Goal: Check status: Check status

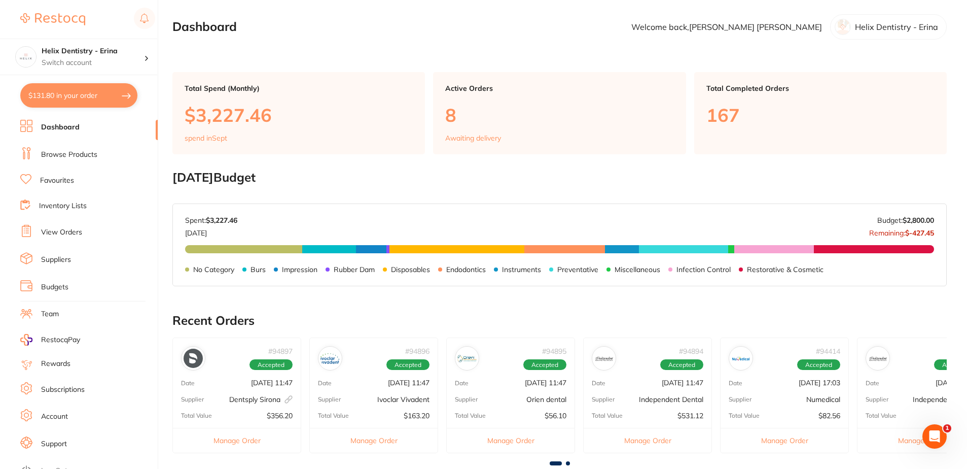
click at [83, 97] on button "$131.80 in your order" at bounding box center [78, 95] width 117 height 24
checkbox input "true"
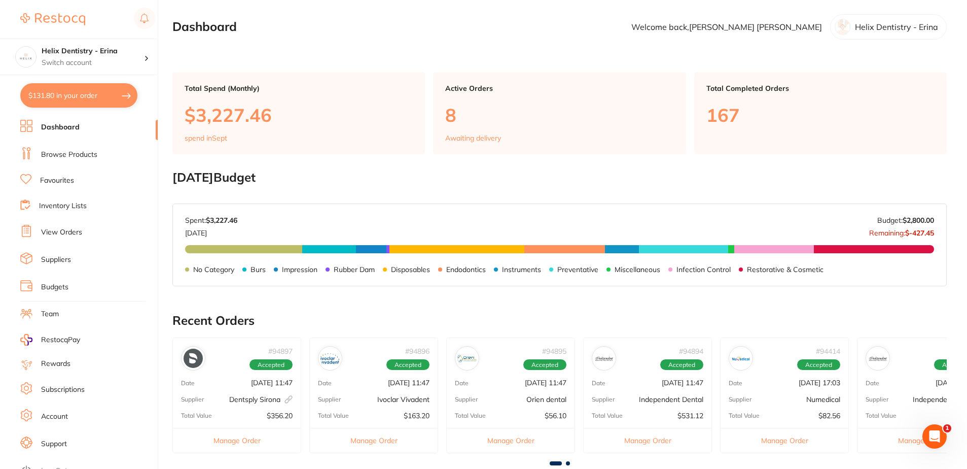
checkbox input "true"
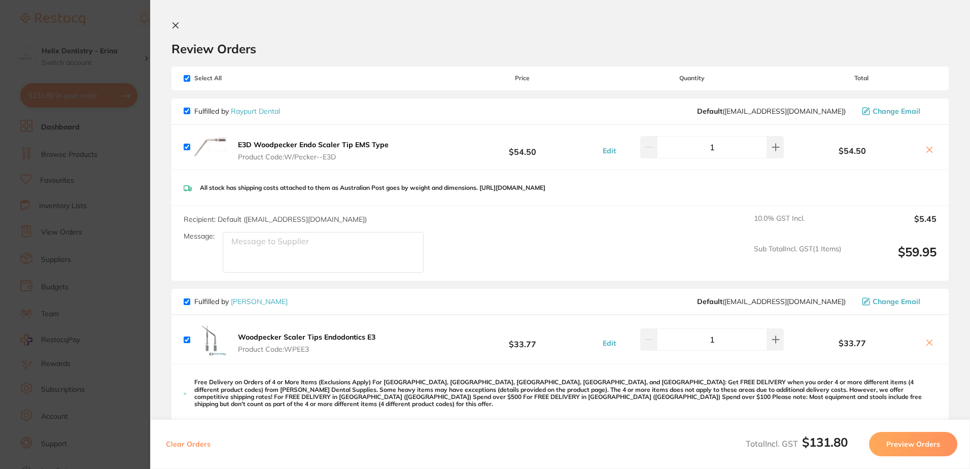
click at [138, 216] on section "Update RRP Set your pre negotiated price for this item. Item Agreed RRP (excl. …" at bounding box center [485, 234] width 970 height 469
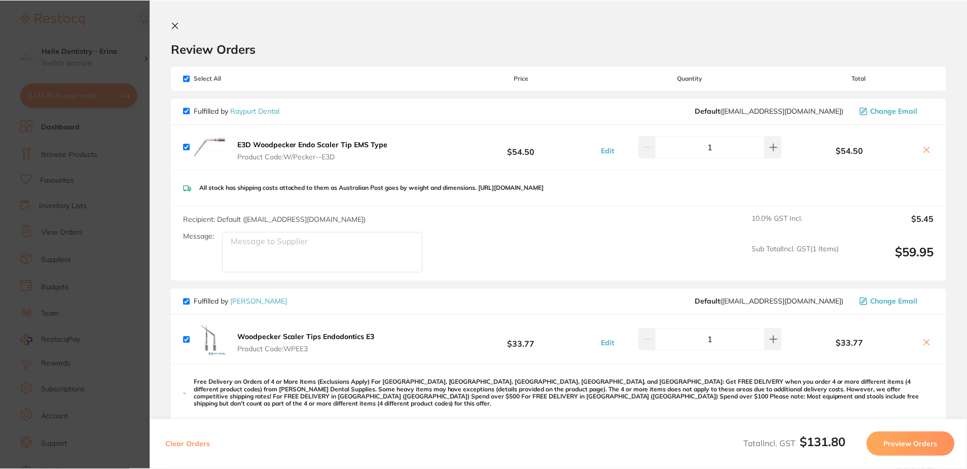
scroll to position [283, 0]
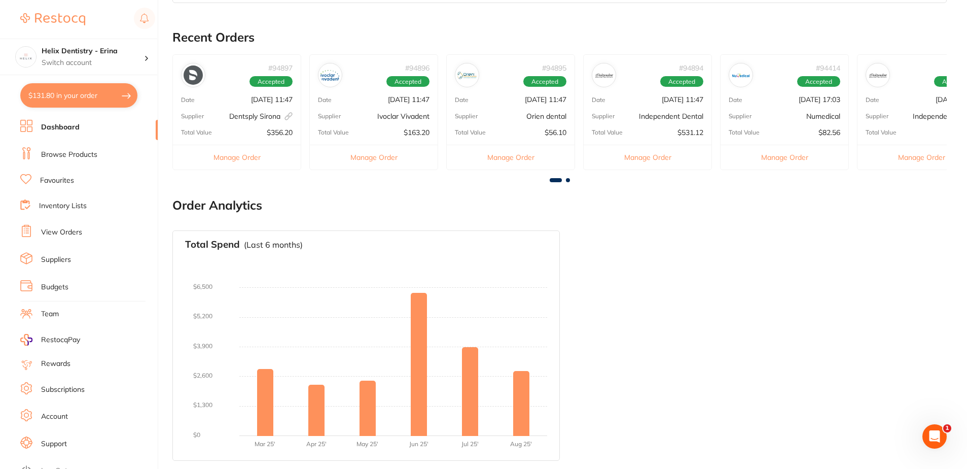
click at [115, 104] on button "$131.80 in your order" at bounding box center [78, 95] width 117 height 24
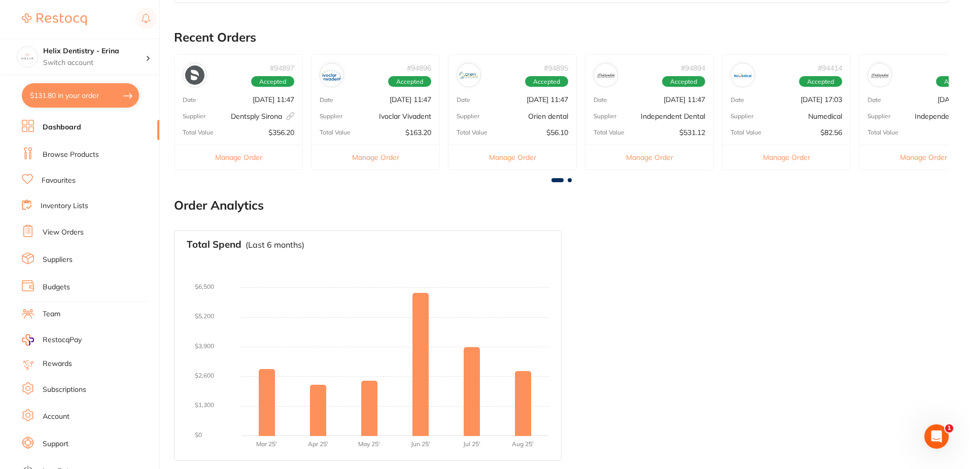
scroll to position [0, 0]
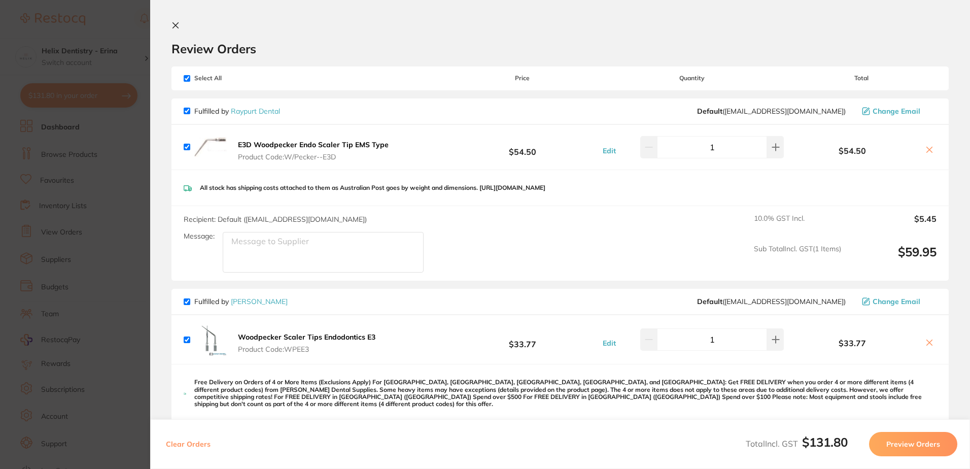
click at [143, 101] on section "Update RRP Set your pre negotiated price for this item. Item Agreed RRP (excl. …" at bounding box center [485, 234] width 970 height 469
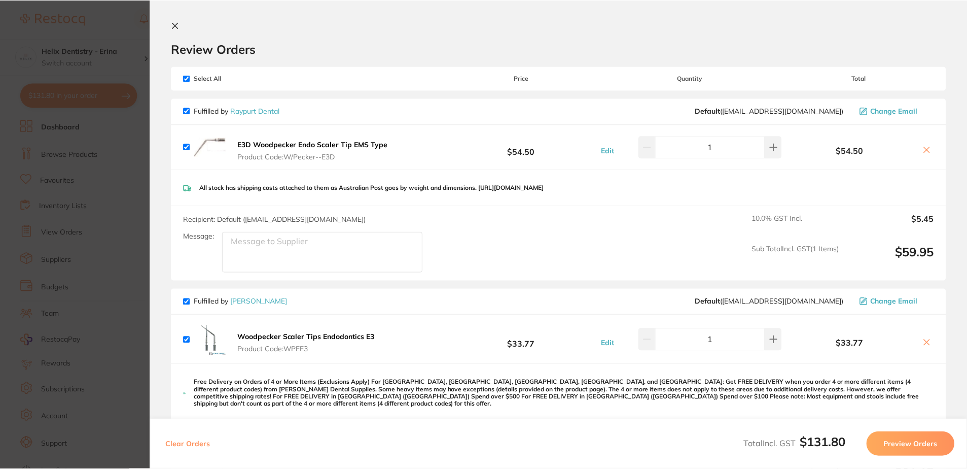
scroll to position [283, 0]
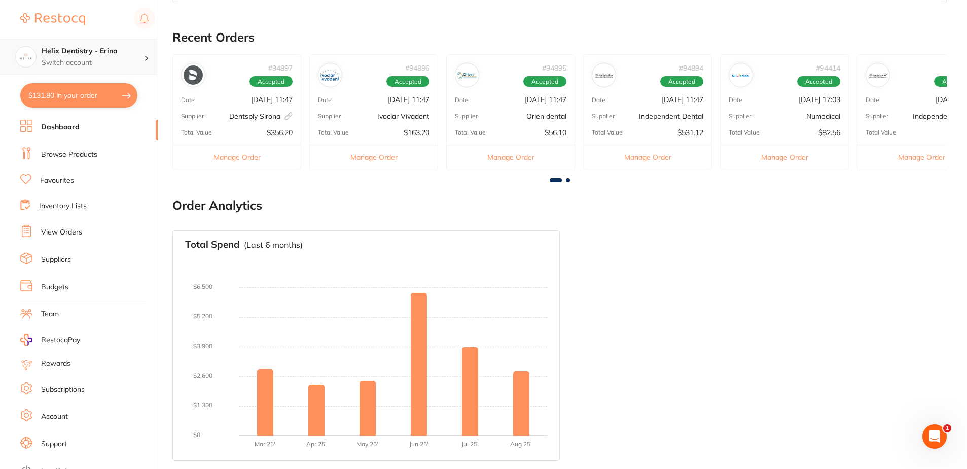
click at [115, 62] on p "Switch account" at bounding box center [93, 63] width 102 height 10
click at [76, 232] on link "View Orders" at bounding box center [61, 232] width 41 height 10
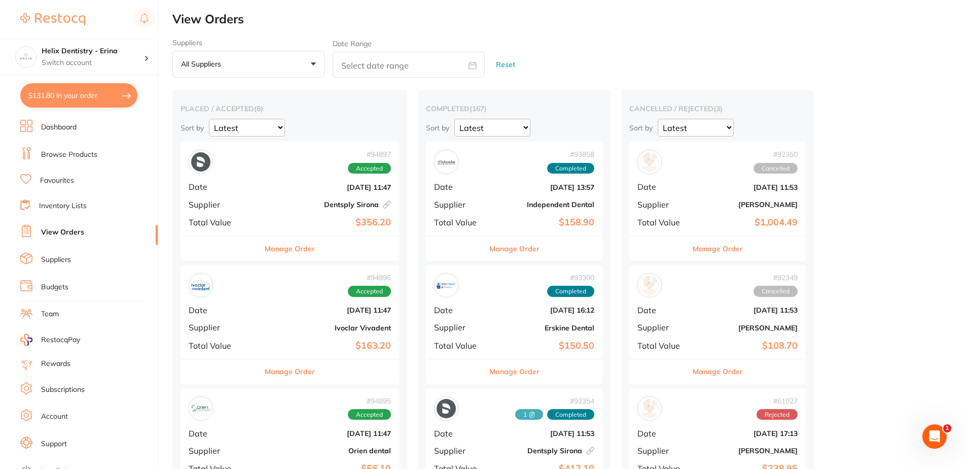
click at [285, 251] on button "Manage Order" at bounding box center [290, 248] width 50 height 24
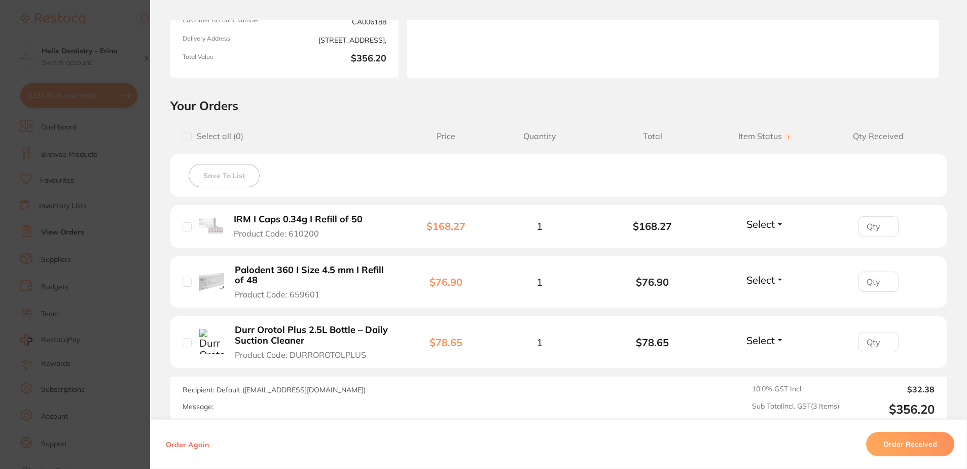
scroll to position [254, 0]
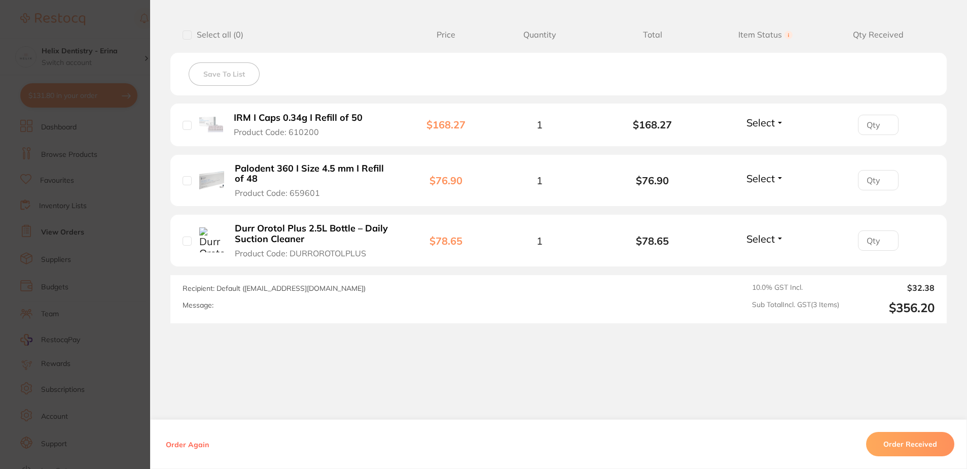
click at [141, 323] on section "Order ID: Restocq- 94897 Linked Order Order Information Accepted Order Order Da…" at bounding box center [483, 234] width 967 height 469
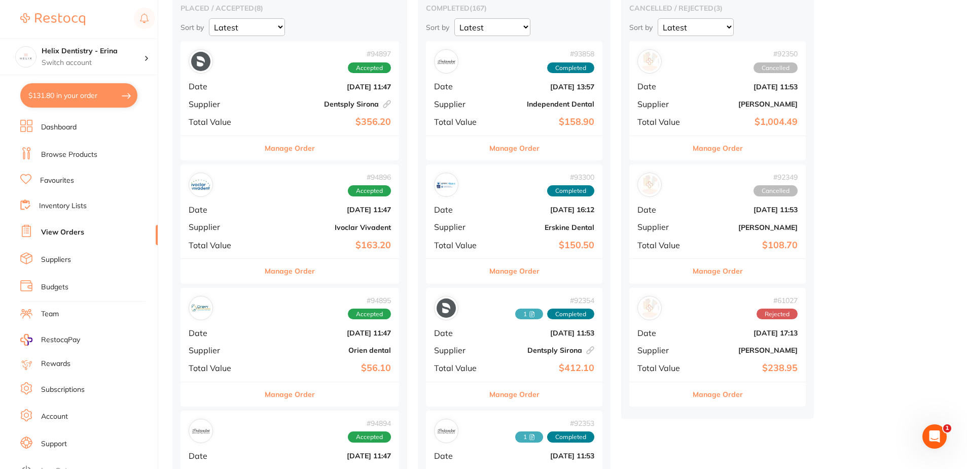
scroll to position [101, 0]
click at [295, 270] on button "Manage Order" at bounding box center [290, 270] width 50 height 24
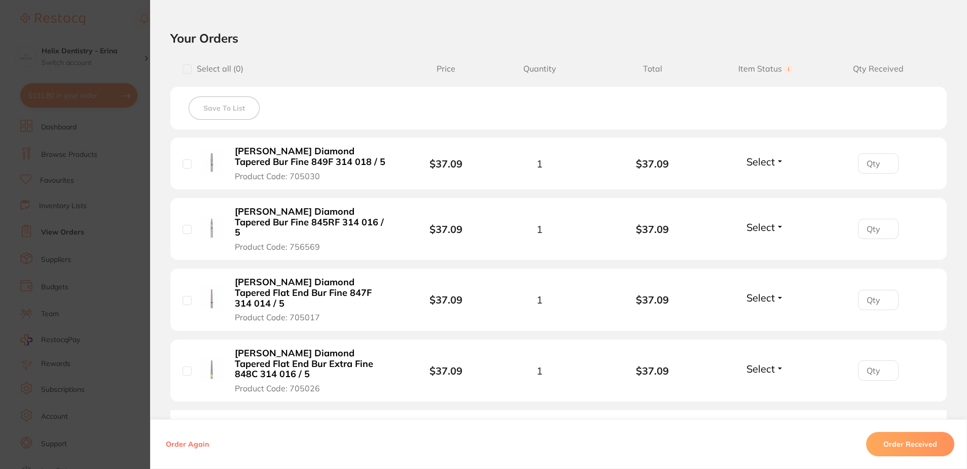
scroll to position [203, 0]
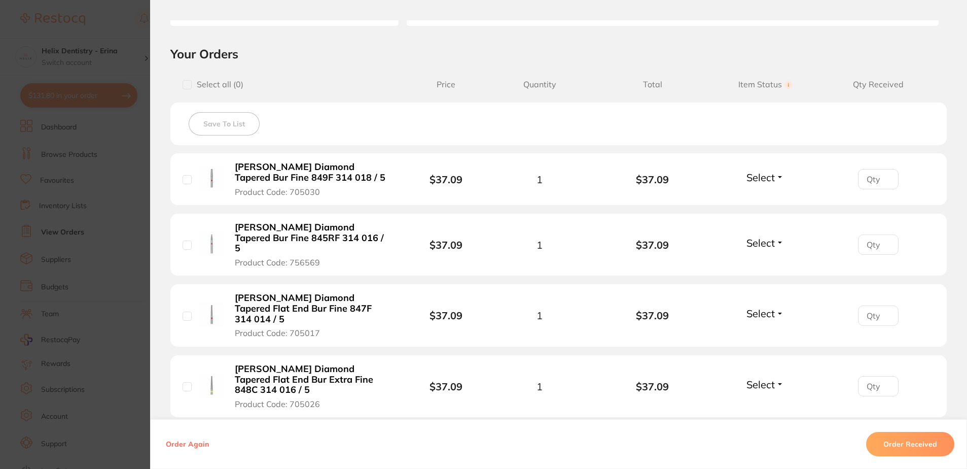
click at [131, 346] on section "Order ID: Restocq- 94896 Order Information Accepted Order Order Date [DATE] 11:…" at bounding box center [483, 234] width 967 height 469
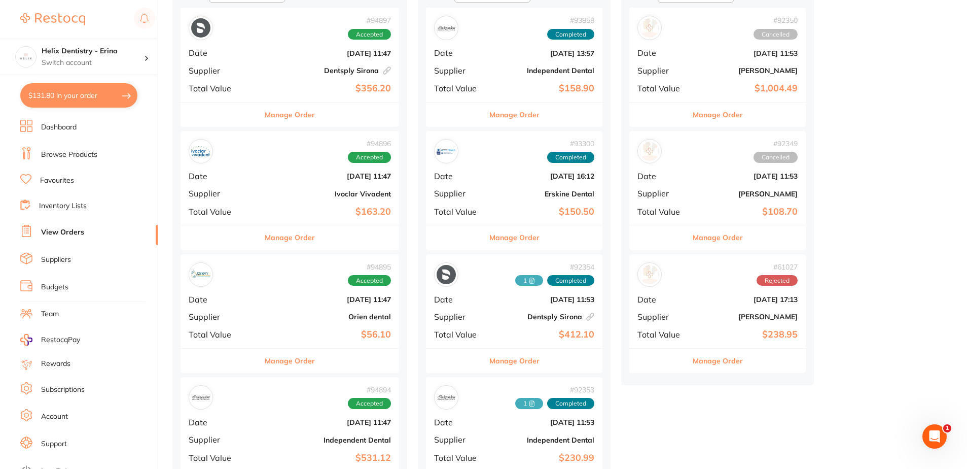
scroll to position [152, 0]
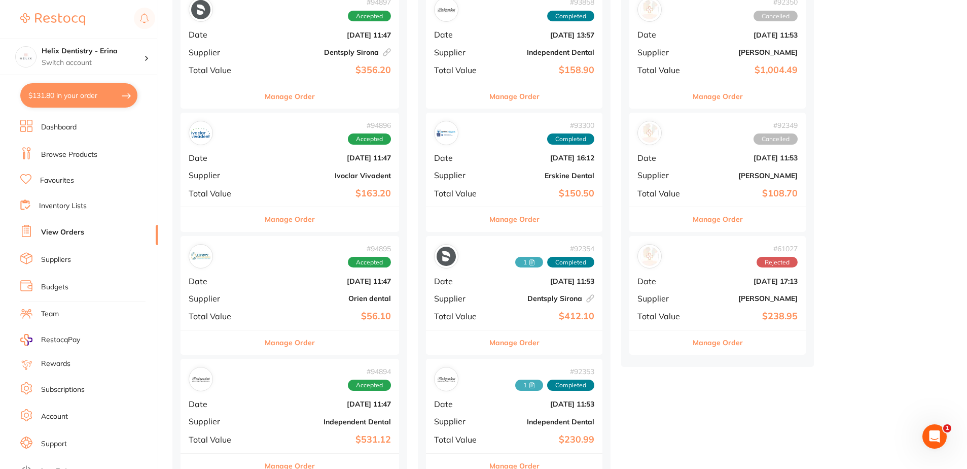
click at [306, 350] on button "Manage Order" at bounding box center [290, 342] width 50 height 24
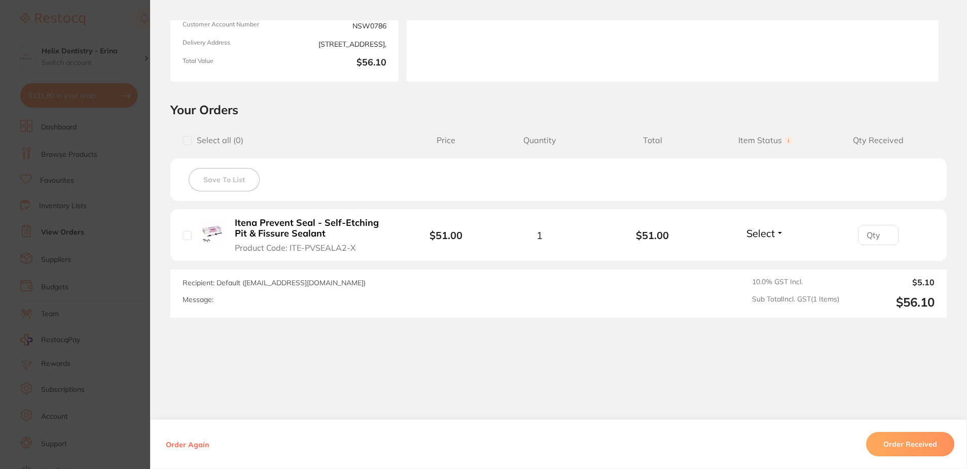
click at [122, 338] on section "Order ID: Restocq- 94895 Order Information Accepted Order Order Date [DATE] 11:…" at bounding box center [483, 234] width 967 height 469
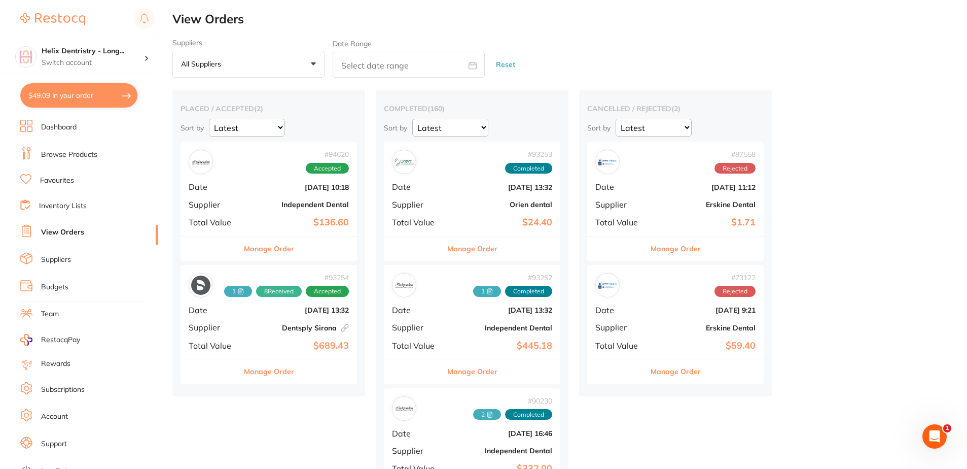
click at [123, 102] on button "$49.09 in your order" at bounding box center [78, 95] width 117 height 24
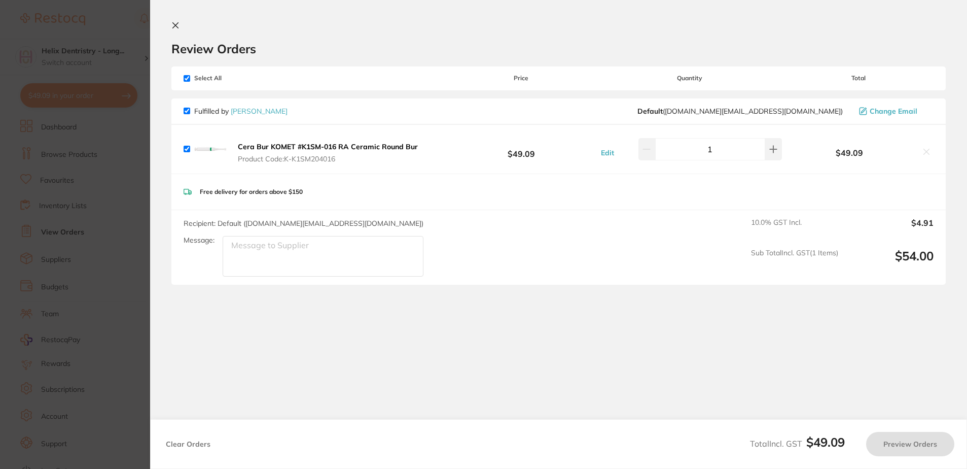
checkbox input "true"
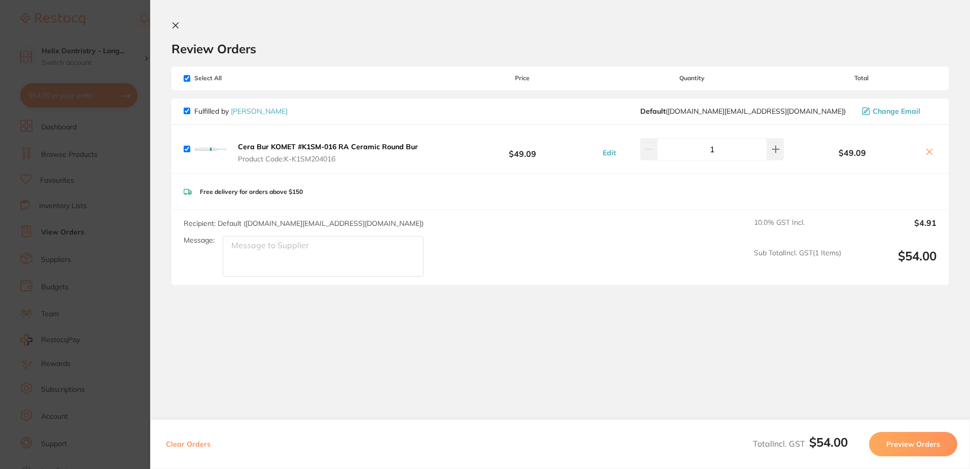
click at [145, 150] on section "Update RRP Set your pre negotiated price for this item. Item Agreed RRP (excl. …" at bounding box center [485, 234] width 970 height 469
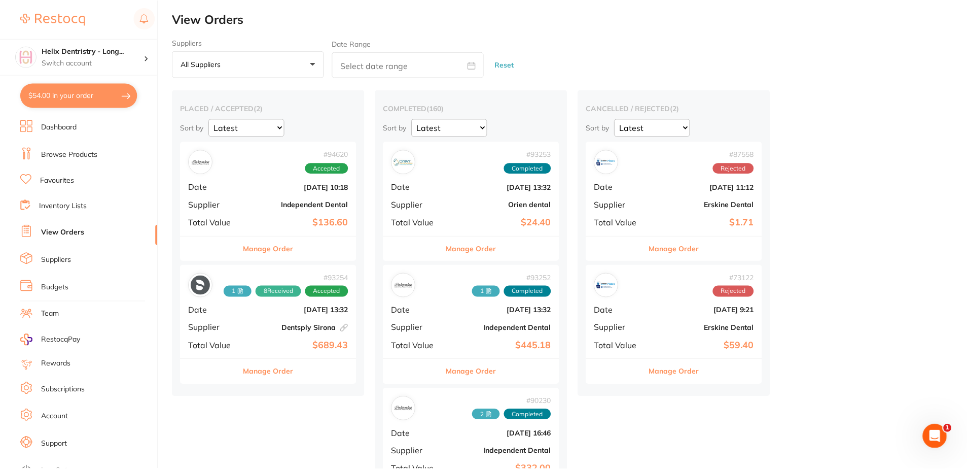
scroll to position [3, 0]
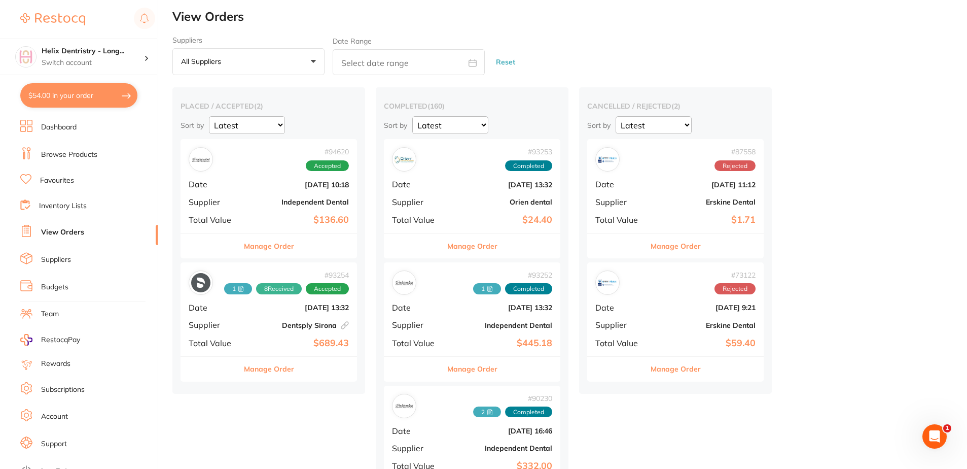
click at [273, 249] on button "Manage Order" at bounding box center [269, 246] width 50 height 24
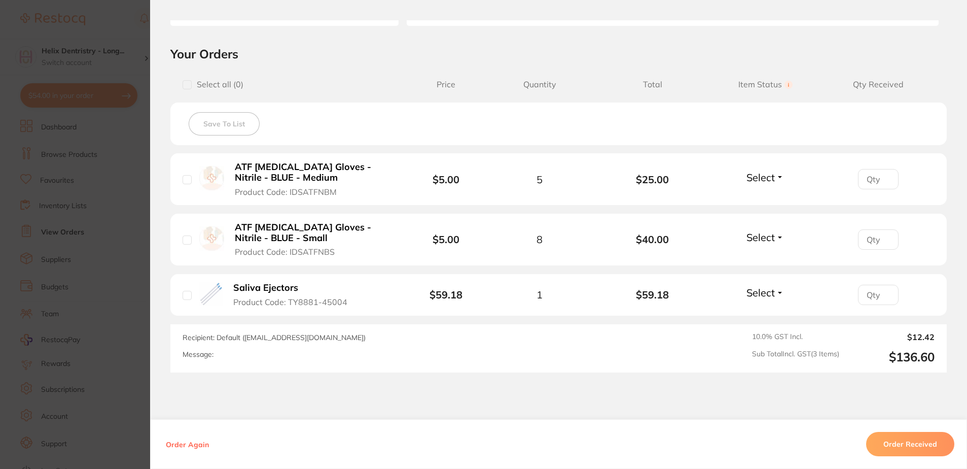
click at [146, 335] on section "Order ID: Restocq- 94620 Order Information Accepted Order Order Date Sept 25 20…" at bounding box center [483, 234] width 967 height 469
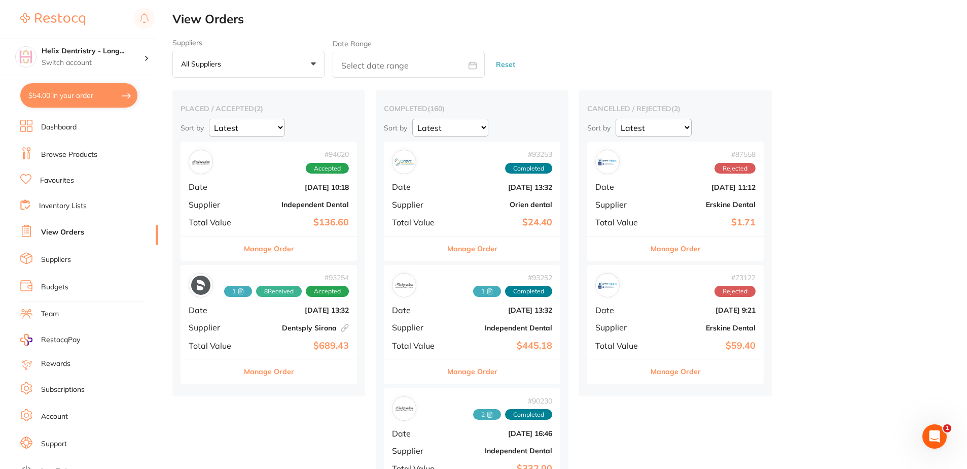
click at [53, 19] on img at bounding box center [52, 19] width 65 height 12
